Goal: Communication & Community: Answer question/provide support

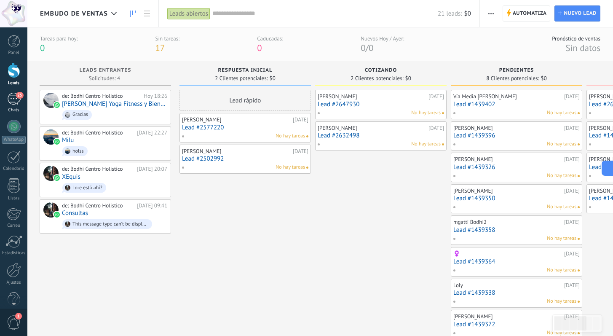
click at [12, 98] on div "25" at bounding box center [13, 99] width 13 height 12
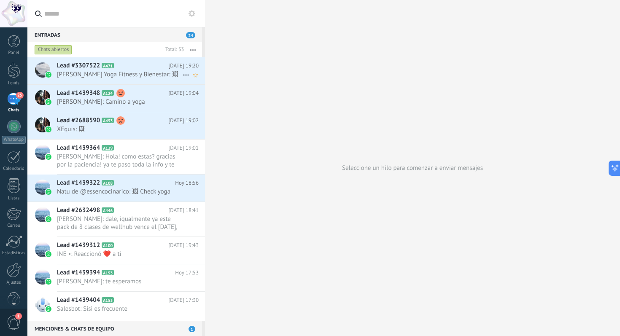
click at [126, 72] on span "[PERSON_NAME] Yoga Fitness y Bienestar: 🖼" at bounding box center [120, 74] width 126 height 8
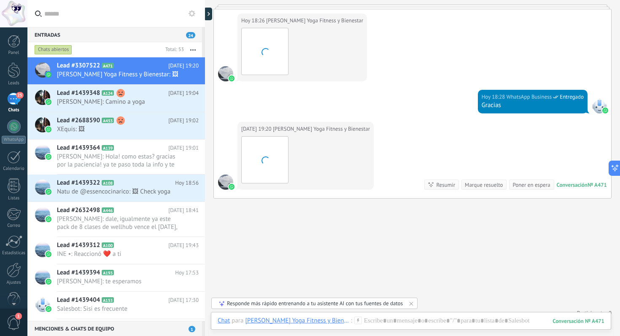
scroll to position [237, 0]
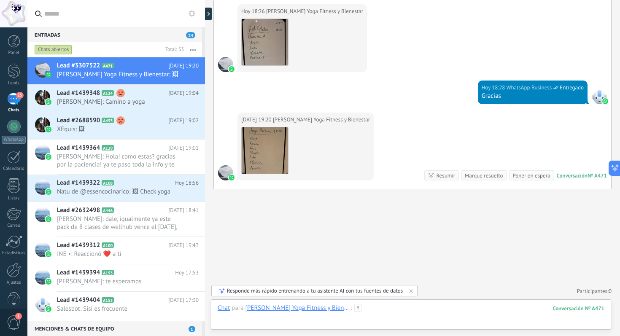
click at [389, 306] on div at bounding box center [411, 316] width 387 height 25
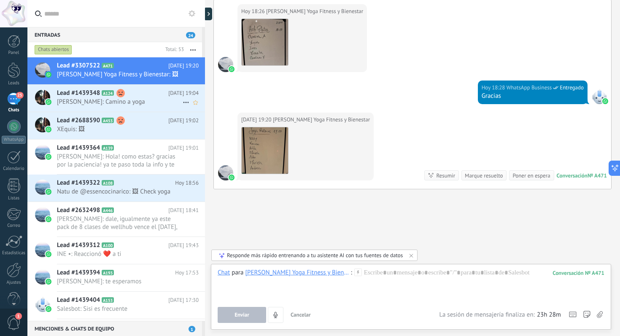
click at [76, 100] on span "[PERSON_NAME]: Camino a yoga" at bounding box center [120, 102] width 126 height 8
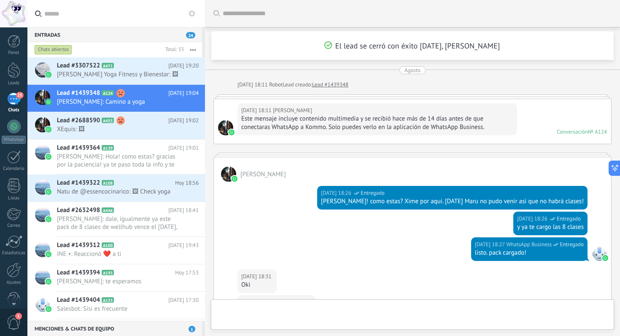
scroll to position [1037, 0]
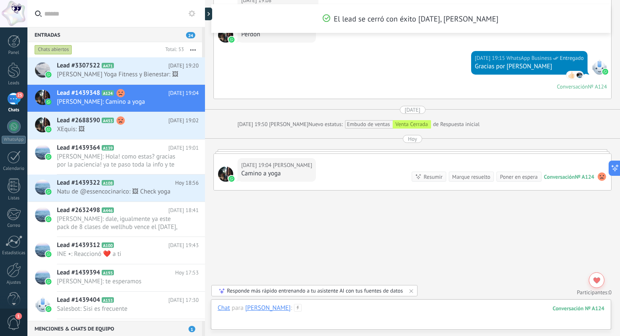
click at [352, 309] on div at bounding box center [411, 316] width 387 height 25
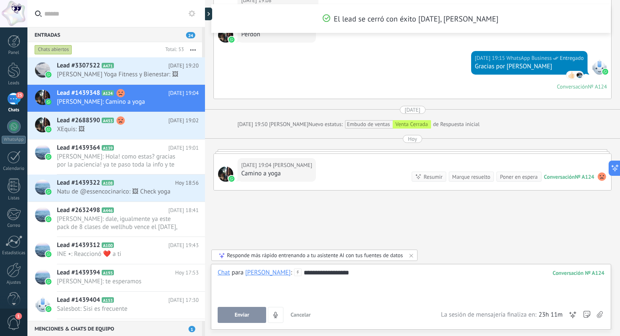
click at [246, 315] on span "Enviar" at bounding box center [241, 315] width 15 height 6
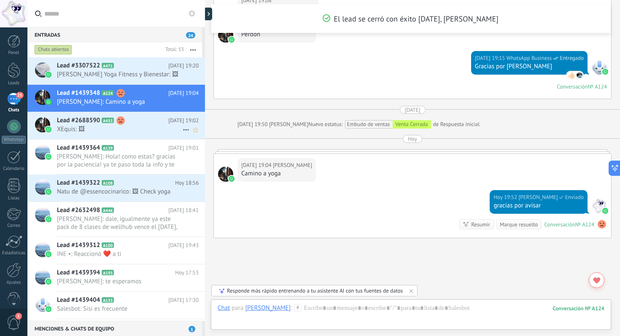
scroll to position [1084, 0]
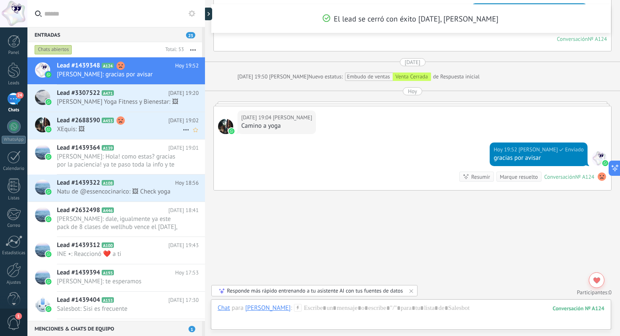
click at [129, 127] on span "XEquis: 🖼" at bounding box center [120, 129] width 126 height 8
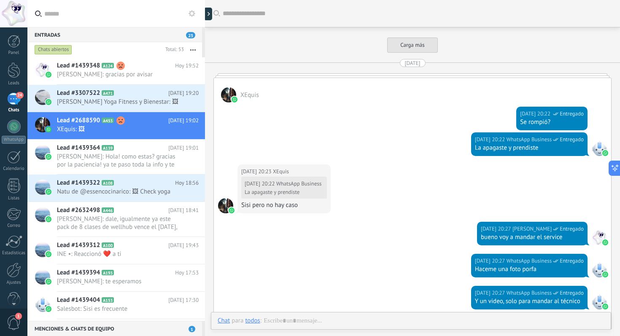
scroll to position [1317, 0]
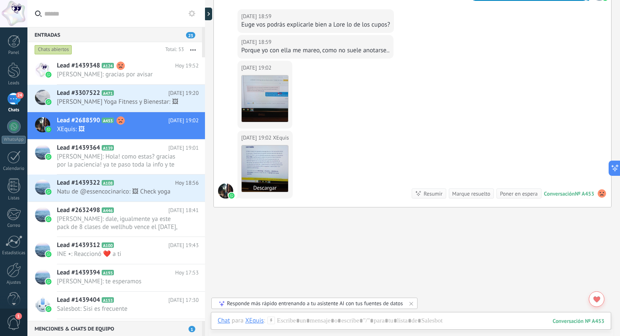
click at [266, 160] on img at bounding box center [265, 168] width 46 height 46
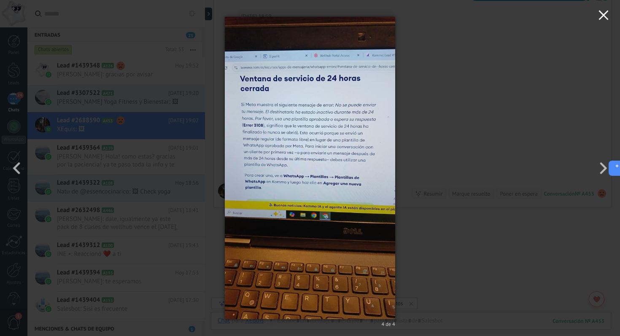
click at [603, 20] on icon "button" at bounding box center [603, 15] width 10 height 10
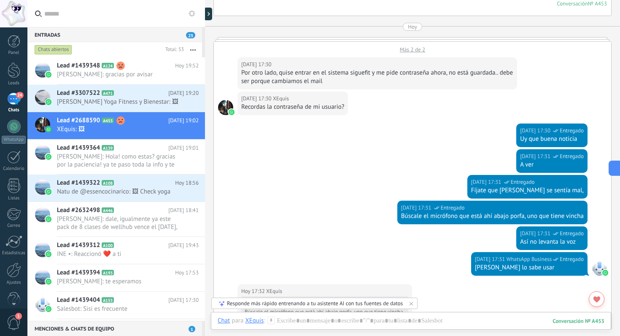
scroll to position [1502, 0]
